Goal: Use online tool/utility: Utilize a website feature to perform a specific function

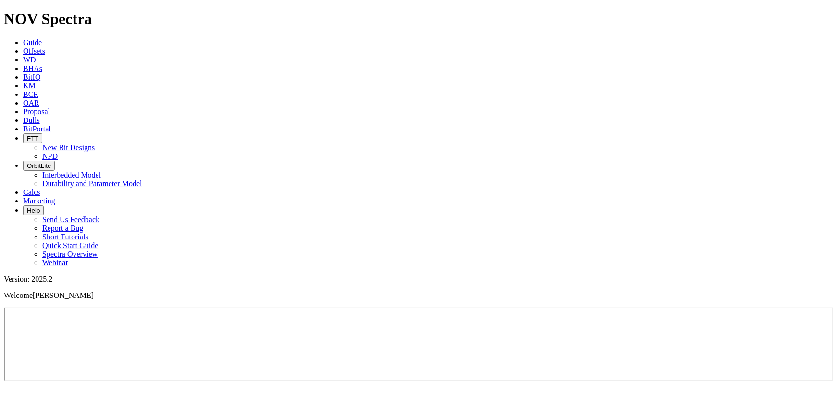
click at [23, 188] on icon at bounding box center [23, 192] width 0 height 8
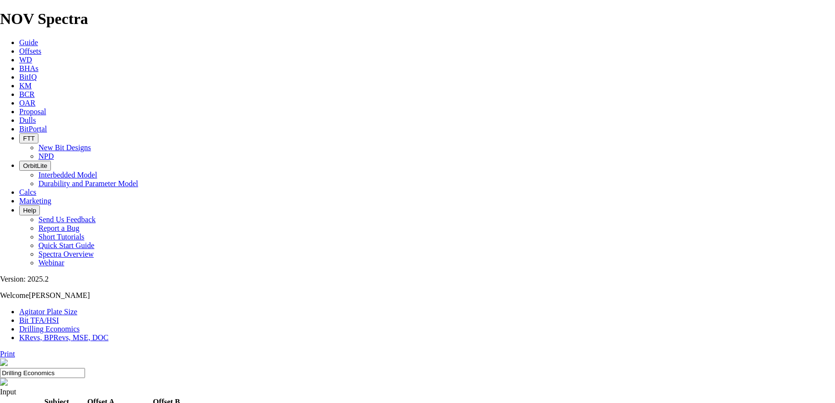
click at [59, 317] on link "Bit TFA/HSI" at bounding box center [39, 321] width 40 height 8
click at [85, 403] on input "Hole Size" at bounding box center [42, 410] width 85 height 10
type input "8.5"
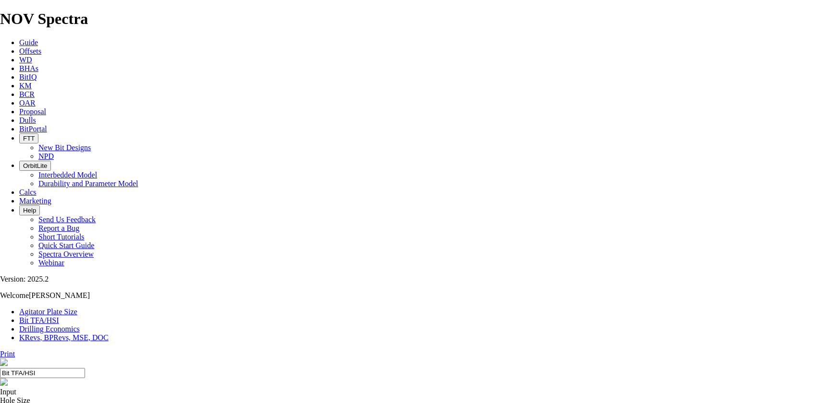
select select "number:12"
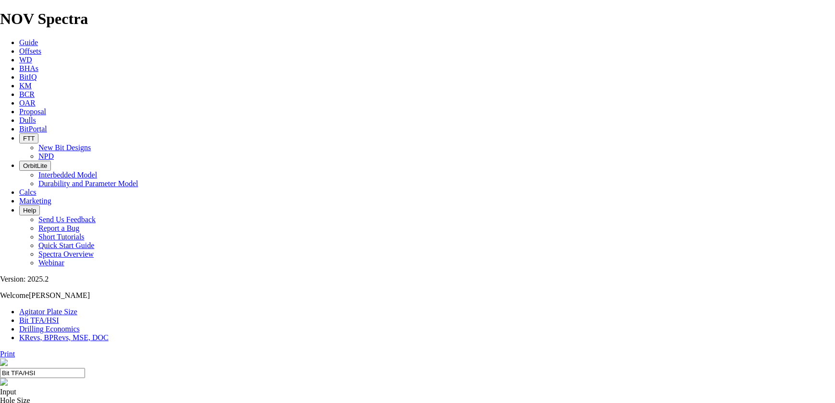
select select "number:12"
click at [38, 38] on span "Guide" at bounding box center [28, 42] width 19 height 8
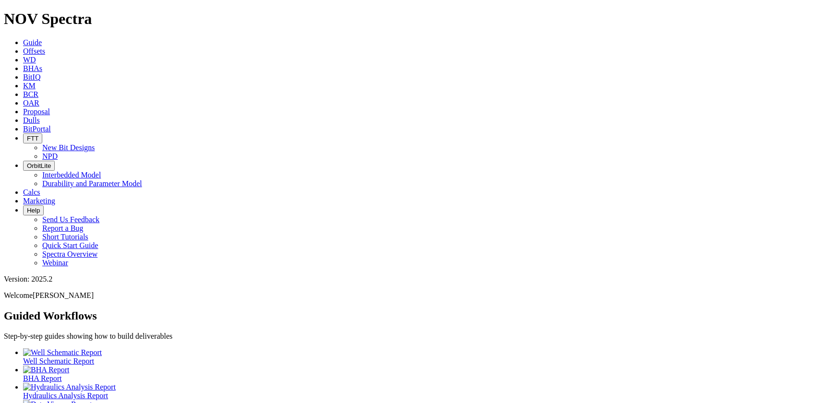
click at [51, 125] on span "BitPortal" at bounding box center [37, 129] width 28 height 8
